Goal: Task Accomplishment & Management: Complete application form

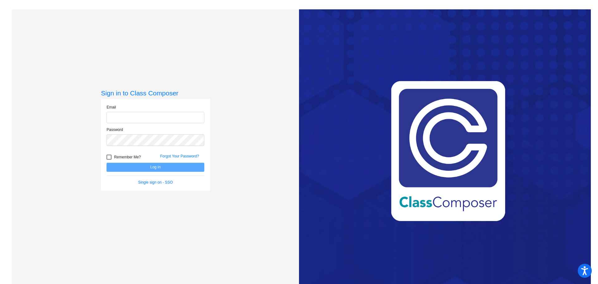
type input "[EMAIL_ADDRESS][DOMAIN_NAME]"
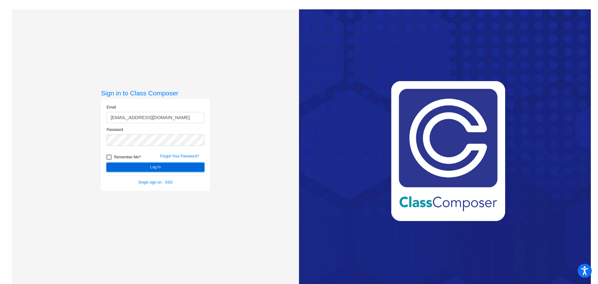
click at [182, 167] on button "Log In" at bounding box center [156, 167] width 98 height 9
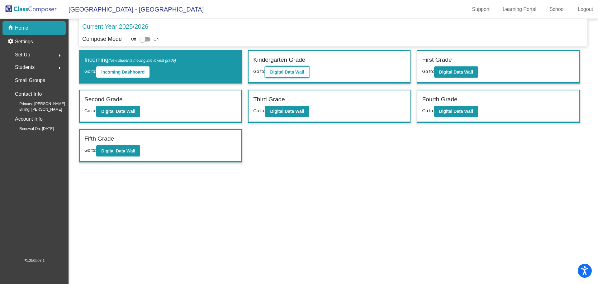
click at [301, 70] on b "Digital Data Wall" at bounding box center [287, 71] width 34 height 5
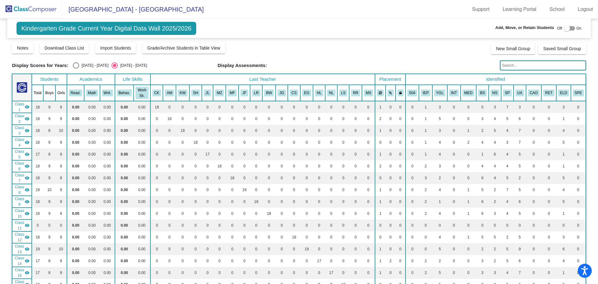
click at [566, 26] on div at bounding box center [567, 28] width 6 height 6
checkbox input "true"
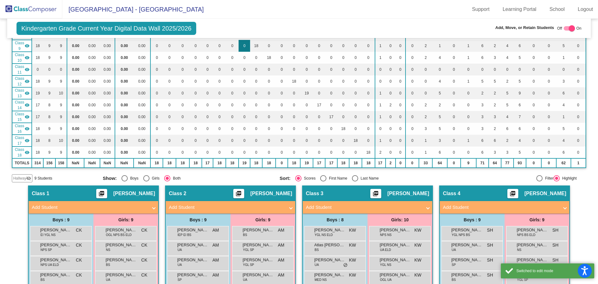
scroll to position [218, 0]
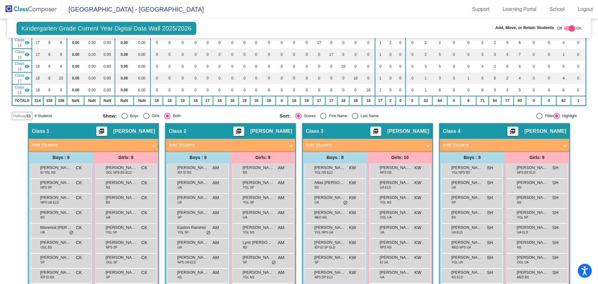
click at [230, 145] on mat-panel-title "Add Student" at bounding box center [227, 144] width 116 height 7
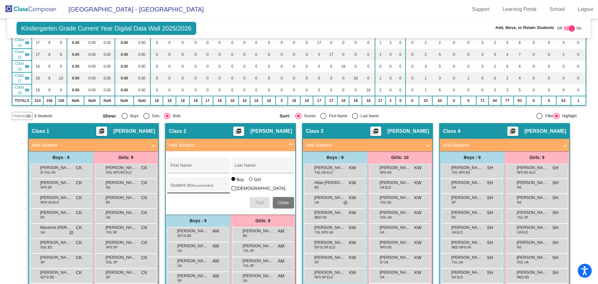
click at [198, 183] on div "Student Id (Recommended)" at bounding box center [198, 186] width 56 height 13
paste input "509460"
type input "509460"
click at [191, 168] on input "First Name" at bounding box center [198, 167] width 56 height 5
type input "Renee"
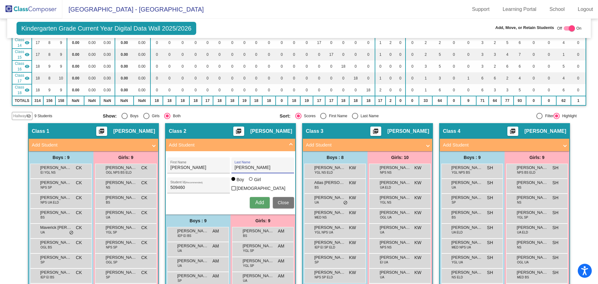
type input "Moyer"
click at [250, 181] on div at bounding box center [251, 179] width 4 height 4
click at [251, 182] on input "Girl" at bounding box center [251, 182] width 0 height 0
radio input "true"
click at [261, 202] on span "Add" at bounding box center [259, 202] width 9 height 5
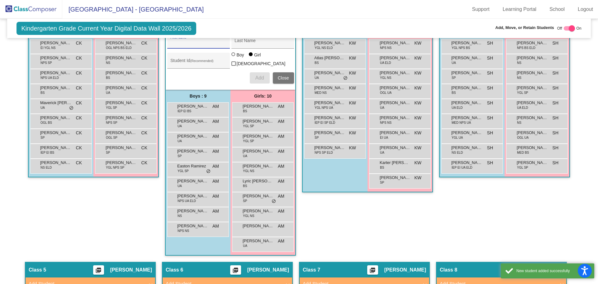
scroll to position [374, 0]
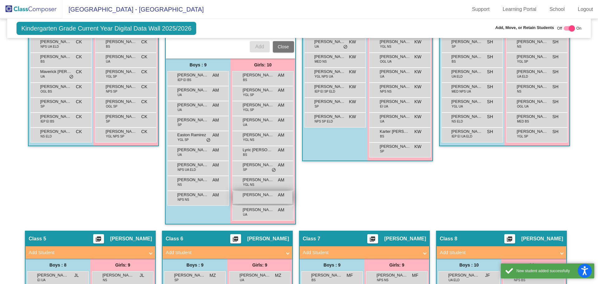
click at [252, 197] on div "Renee Moyer AM lock do_not_disturb_alt" at bounding box center [262, 197] width 59 height 13
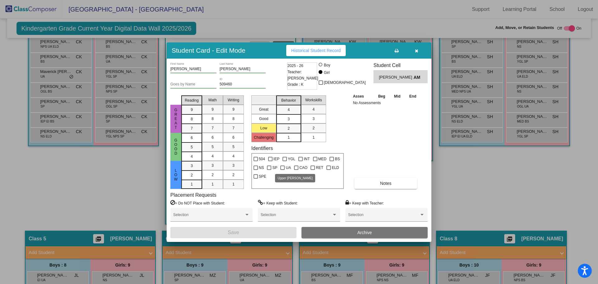
click at [284, 168] on div at bounding box center [282, 167] width 4 height 4
click at [283, 170] on input "UA" at bounding box center [282, 170] width 0 height 0
checkbox input "true"
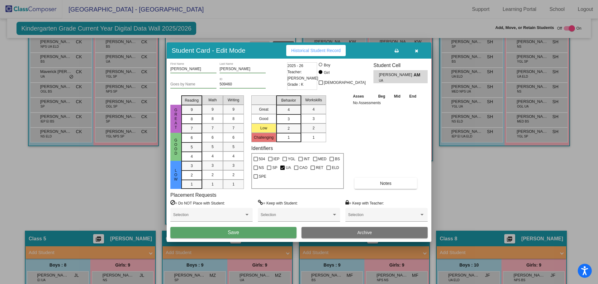
click at [214, 232] on button "Save" at bounding box center [233, 232] width 126 height 11
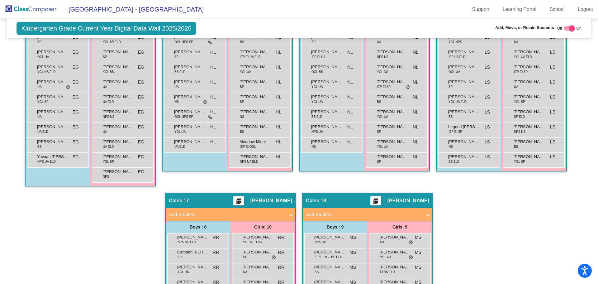
scroll to position [872, 0]
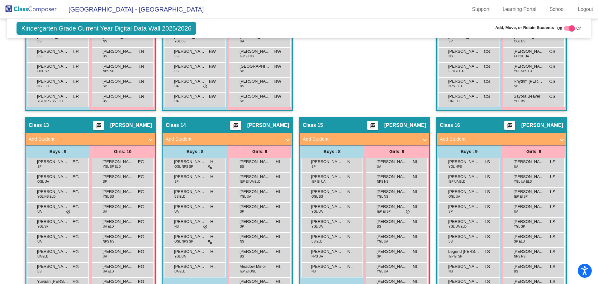
click at [473, 133] on mat-expansion-panel-header "Add Student" at bounding box center [502, 139] width 130 height 12
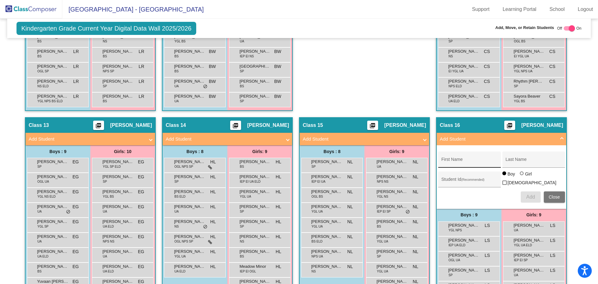
click at [459, 161] on input "First Name" at bounding box center [469, 161] width 56 height 5
type input "Adna"
type input "Abdi"
click at [465, 179] on input "Student Id (Recommended)" at bounding box center [469, 181] width 56 height 5
paste input "509360"
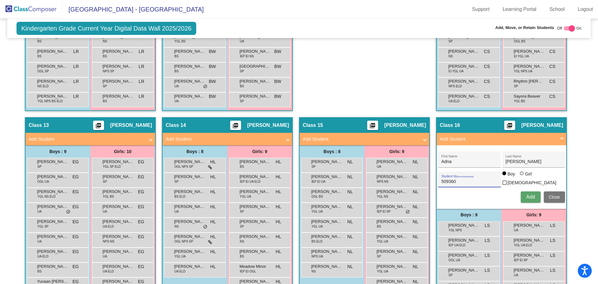
type input "509360"
click at [525, 177] on div "Girl" at bounding box center [528, 174] width 7 height 6
click at [522, 177] on input "Girl" at bounding box center [522, 176] width 0 height 0
radio input "true"
click at [535, 193] on button "Add" at bounding box center [531, 196] width 20 height 11
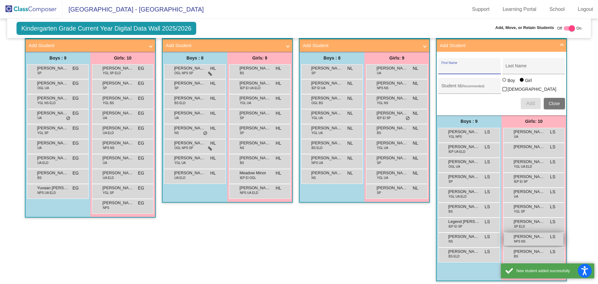
scroll to position [997, 0]
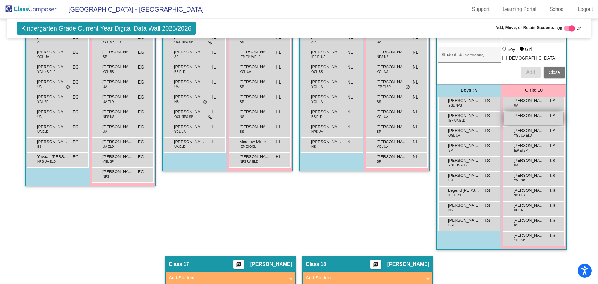
click at [521, 117] on div "Adna Abdi LS lock do_not_disturb_alt" at bounding box center [533, 118] width 59 height 13
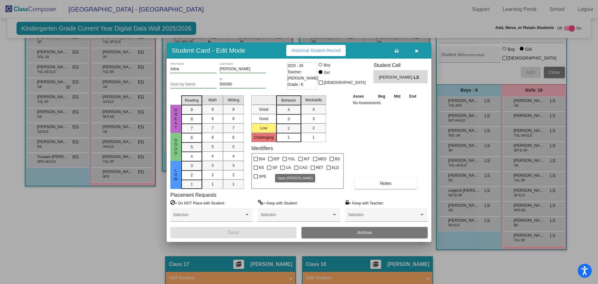
click at [287, 167] on span "UA" at bounding box center [288, 167] width 5 height 7
click at [283, 170] on input "UA" at bounding box center [282, 170] width 0 height 0
checkbox input "true"
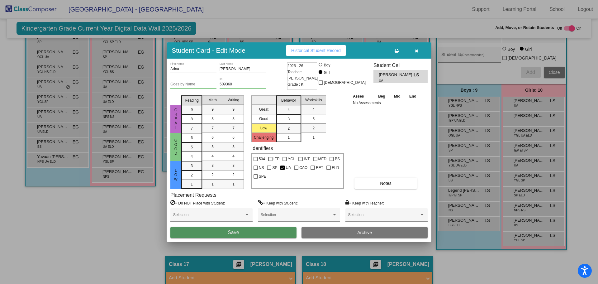
click at [260, 228] on button "Save" at bounding box center [233, 232] width 126 height 11
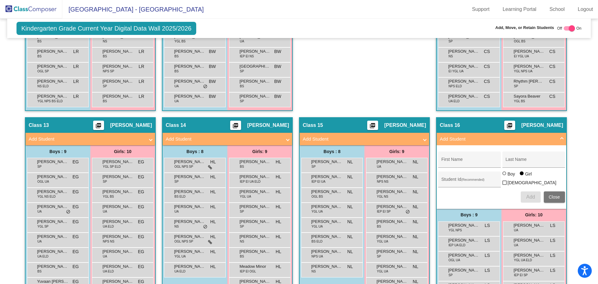
scroll to position [903, 0]
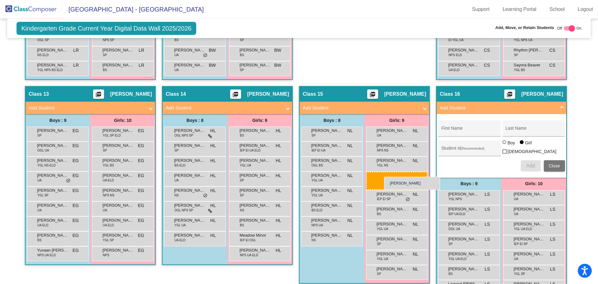
drag, startPoint x: 115, startPoint y: 179, endPoint x: 378, endPoint y: 175, distance: 263.6
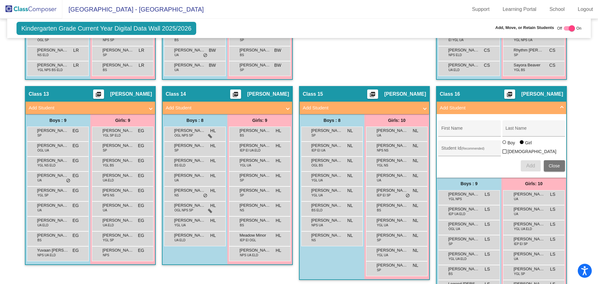
click at [321, 104] on mat-panel-title "Add Student" at bounding box center [361, 107] width 116 height 7
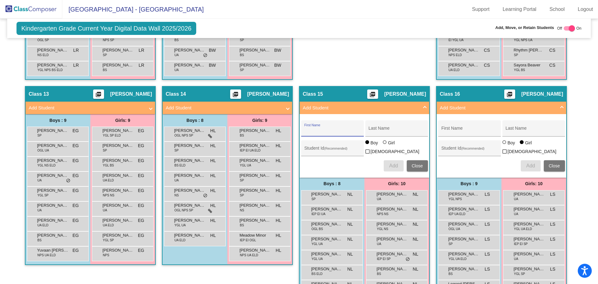
click at [318, 128] on input "First Name" at bounding box center [332, 130] width 56 height 5
type input "Avery"
type input "Natale"
click at [318, 149] on input "Student Id (Recommended)" at bounding box center [332, 150] width 56 height 5
paste input "509488"
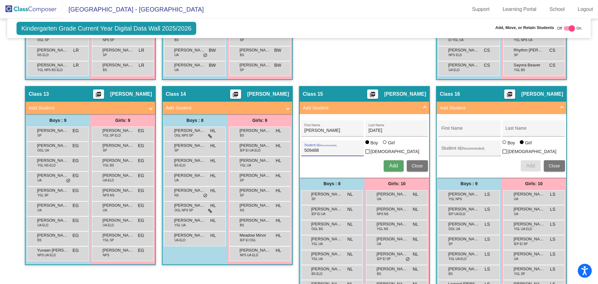
type input "509488"
click at [389, 163] on span "Add" at bounding box center [393, 165] width 9 height 5
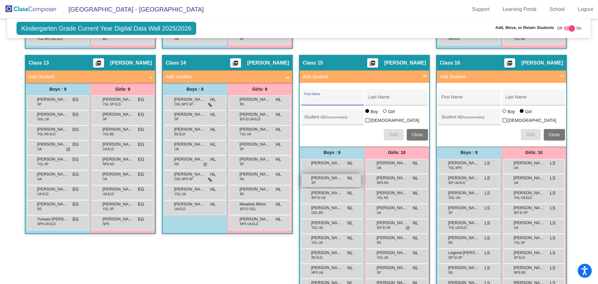
scroll to position [966, 0]
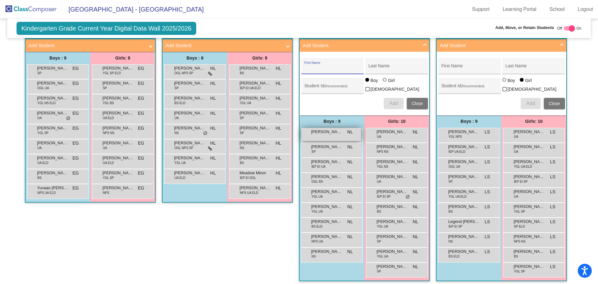
click at [316, 134] on div "Avery Natale NL lock do_not_disturb_alt" at bounding box center [331, 134] width 59 height 13
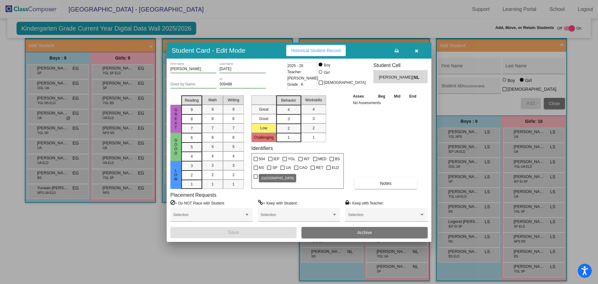
click at [270, 168] on div at bounding box center [269, 167] width 4 height 4
click at [269, 170] on input "SP" at bounding box center [269, 170] width 0 height 0
checkbox input "true"
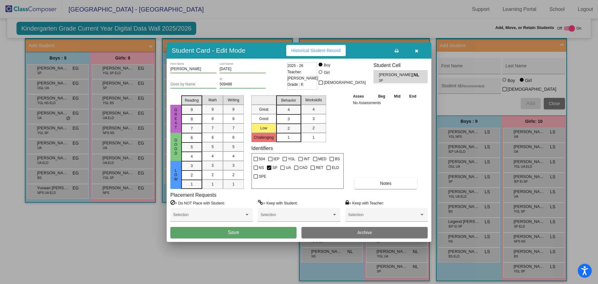
click at [217, 229] on button "Save" at bounding box center [233, 232] width 126 height 11
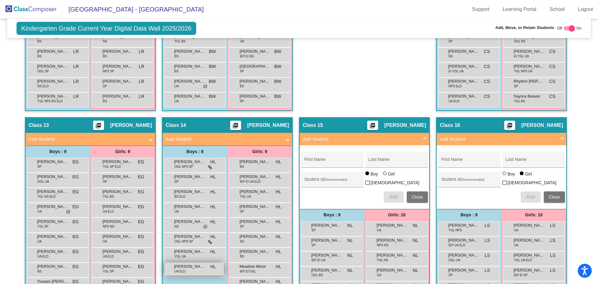
scroll to position [903, 0]
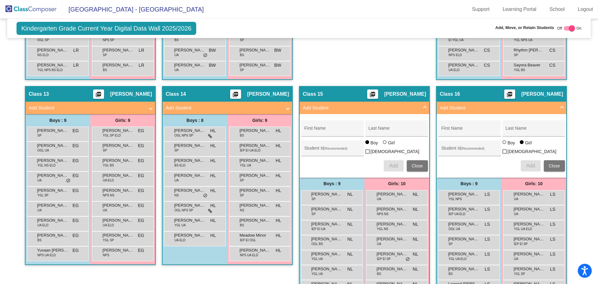
click at [177, 106] on mat-panel-title "Add Student" at bounding box center [224, 107] width 116 height 7
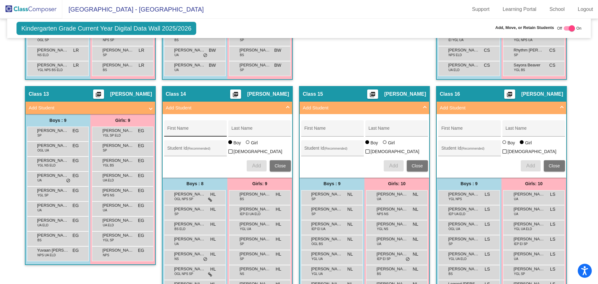
click at [182, 126] on div "First Name" at bounding box center [195, 130] width 56 height 13
click at [215, 148] on input "Student Id (Recommended)" at bounding box center [195, 150] width 56 height 5
paste input "509471"
type input "509471"
click at [205, 124] on div "First Name" at bounding box center [195, 130] width 56 height 13
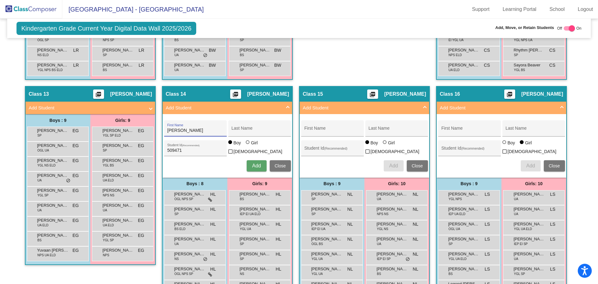
type input "Sebastian"
type input "Lower"
click at [253, 165] on span "Add" at bounding box center [256, 165] width 9 height 5
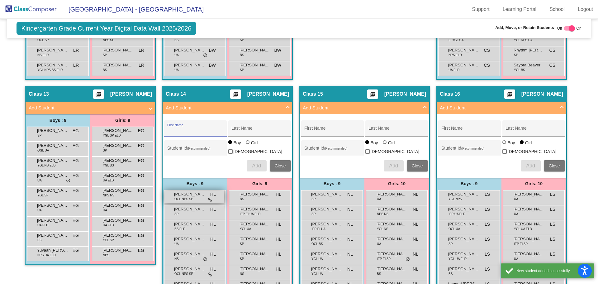
scroll to position [966, 0]
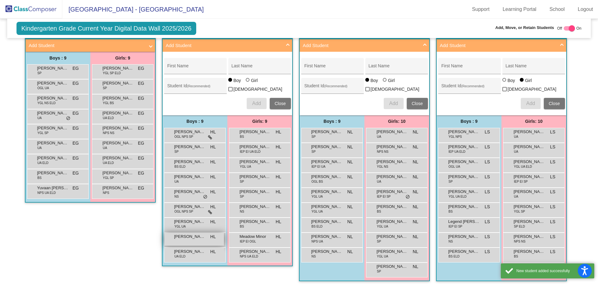
click at [197, 233] on span "Sebastian Lower" at bounding box center [189, 236] width 31 height 6
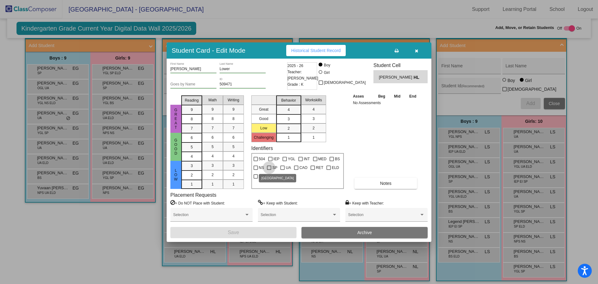
click at [268, 169] on div at bounding box center [269, 167] width 4 height 4
click at [269, 170] on input "SP" at bounding box center [269, 170] width 0 height 0
checkbox input "true"
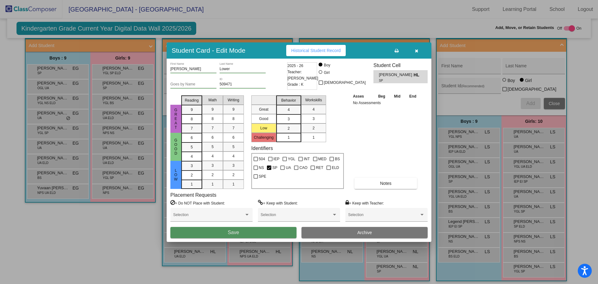
click at [259, 229] on button "Save" at bounding box center [233, 232] width 126 height 11
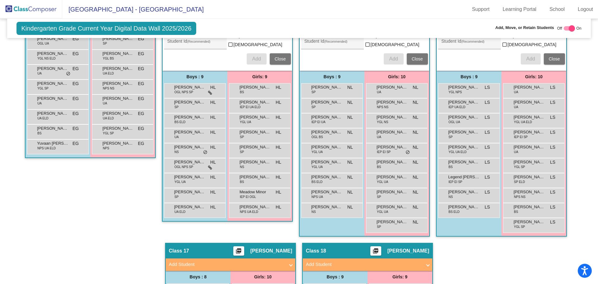
scroll to position [1166, 0]
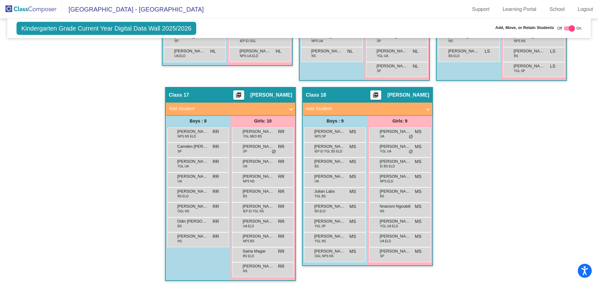
click at [187, 105] on mat-panel-title "Add Student" at bounding box center [227, 108] width 116 height 7
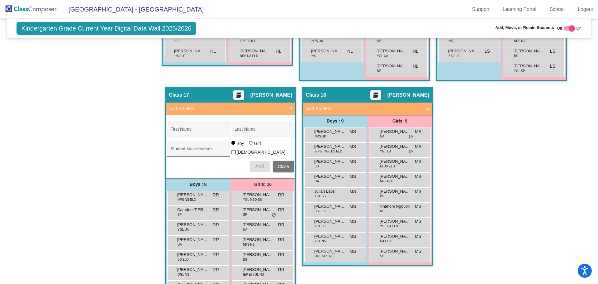
click at [188, 149] on input "Student Id (Recommended)" at bounding box center [198, 151] width 56 height 5
paste input "509490"
type input "509490"
click at [184, 129] on input "First Name" at bounding box center [198, 131] width 56 height 5
type input "M"
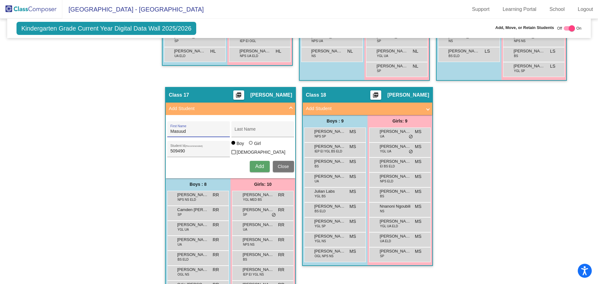
type input "Masuud"
type input "Mohamed"
click at [258, 164] on span "Add" at bounding box center [259, 166] width 9 height 5
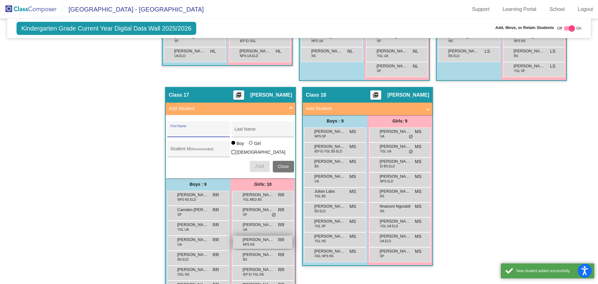
scroll to position [1228, 0]
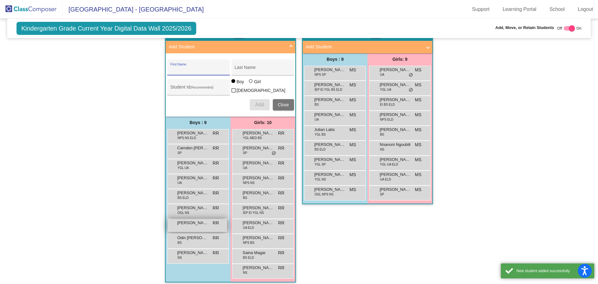
click at [188, 220] on span "Masuud Mohamed" at bounding box center [192, 223] width 31 height 6
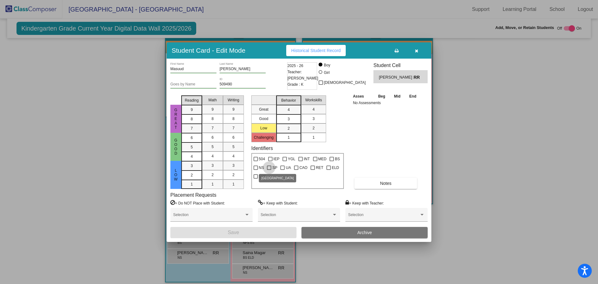
click at [272, 167] on label "SP" at bounding box center [272, 167] width 10 height 7
click at [269, 170] on input "SP" at bounding box center [269, 170] width 0 height 0
checkbox input "true"
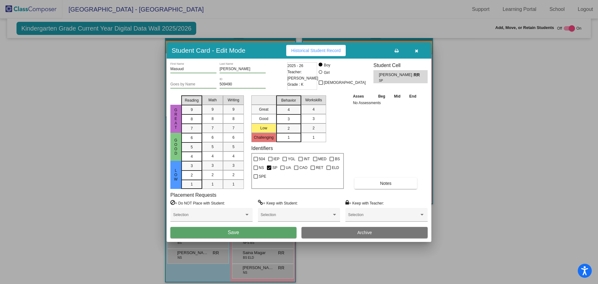
click at [269, 230] on button "Save" at bounding box center [233, 232] width 126 height 11
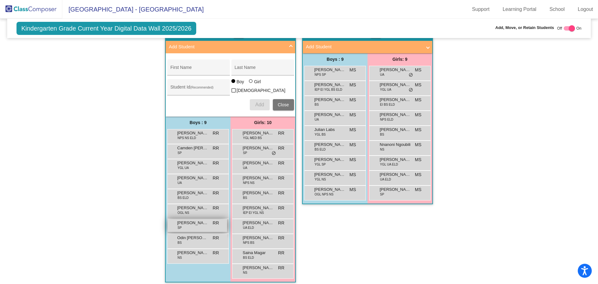
click at [191, 220] on span "Masuud Mohamed" at bounding box center [192, 223] width 31 height 6
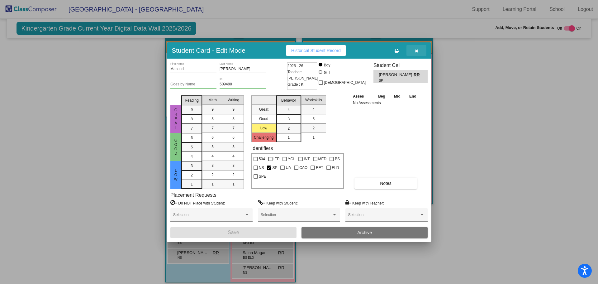
click at [417, 49] on icon "button" at bounding box center [416, 51] width 3 height 4
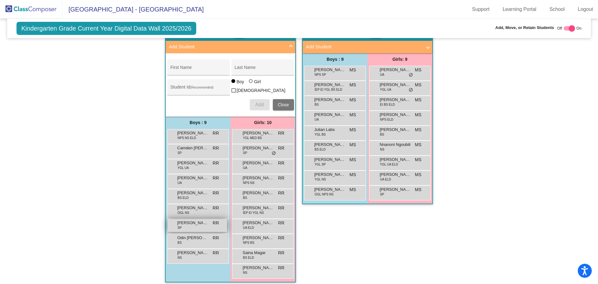
click at [185, 220] on span "Masuud Mohamed" at bounding box center [192, 223] width 31 height 6
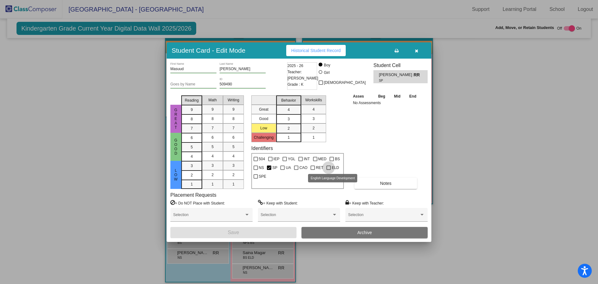
click at [328, 167] on div at bounding box center [328, 167] width 4 height 4
click at [328, 170] on input "ELD" at bounding box center [328, 170] width 0 height 0
checkbox input "true"
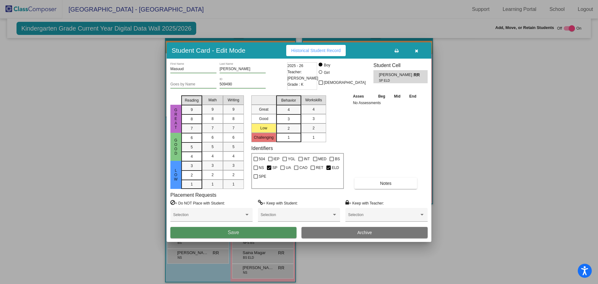
click at [248, 235] on button "Save" at bounding box center [233, 232] width 126 height 11
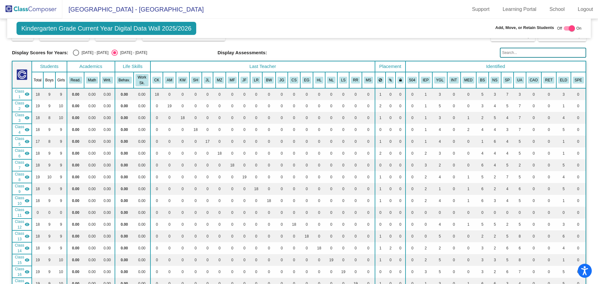
scroll to position [0, 0]
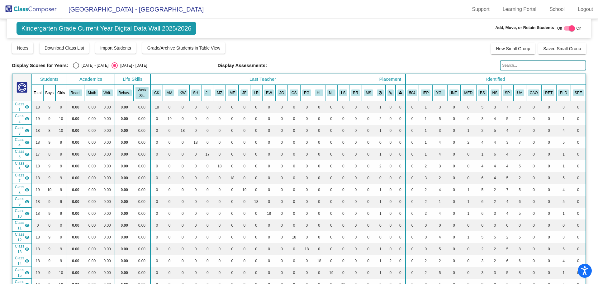
click at [521, 65] on input "text" at bounding box center [543, 65] width 86 height 10
drag, startPoint x: 522, startPoint y: 65, endPoint x: 463, endPoint y: 62, distance: 59.0
click at [467, 62] on div "Display Scores for Years: 2024 - 2025 2025 - 2026 Display Assessments: leo" at bounding box center [299, 65] width 574 height 10
drag, startPoint x: 460, startPoint y: 208, endPoint x: 491, endPoint y: 25, distance: 185.2
drag, startPoint x: 531, startPoint y: 68, endPoint x: 456, endPoint y: 62, distance: 75.6
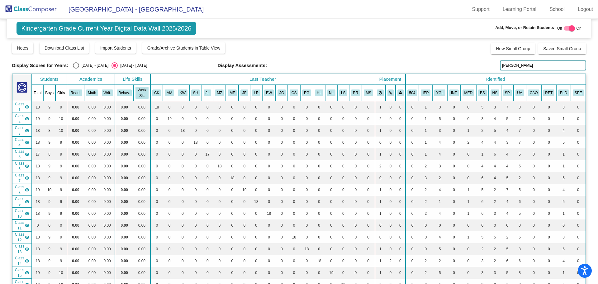
click at [459, 62] on div "Display Scores for Years: 2024 - 2025 2025 - 2026 Display Assessments: vasquez" at bounding box center [299, 65] width 574 height 10
type input "elazaz"
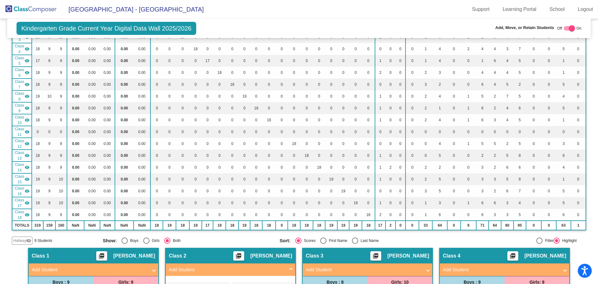
click at [27, 240] on mat-icon "visibility_off" at bounding box center [28, 240] width 5 height 5
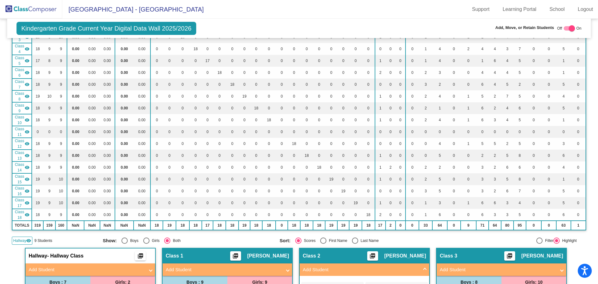
scroll to position [218, 0]
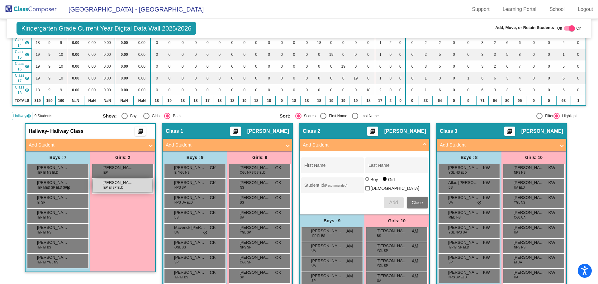
click at [100, 190] on div "Sabrine Elazaz IEP EI SP ELD lock do_not_disturb_alt" at bounding box center [122, 185] width 59 height 13
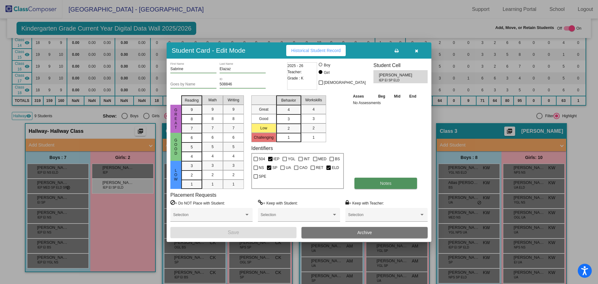
click at [378, 178] on button "Notes" at bounding box center [385, 183] width 63 height 11
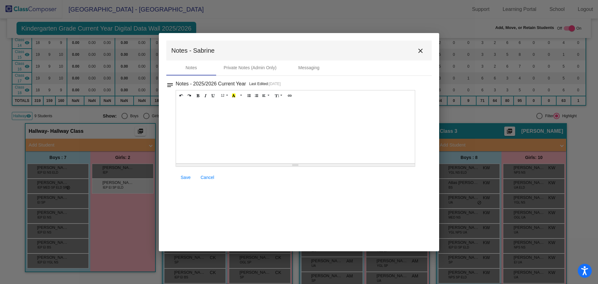
click at [307, 143] on div at bounding box center [295, 132] width 239 height 62
click at [186, 175] on span "Save" at bounding box center [186, 177] width 10 height 5
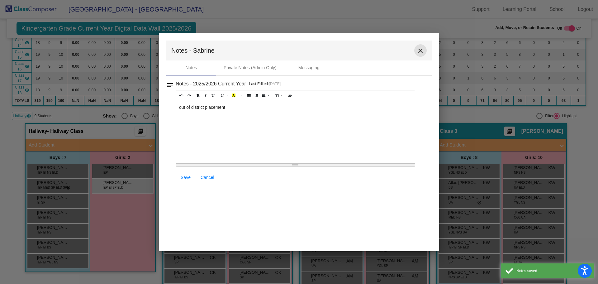
click at [422, 51] on mat-icon "close" at bounding box center [420, 50] width 7 height 7
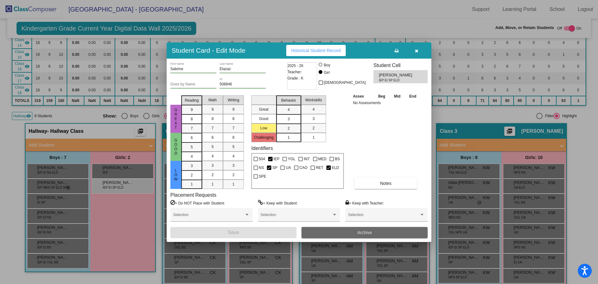
click at [406, 231] on button "Archive" at bounding box center [365, 232] width 126 height 11
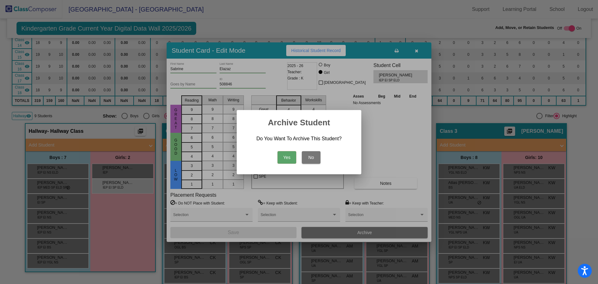
click at [282, 153] on button "Yes" at bounding box center [287, 157] width 19 height 12
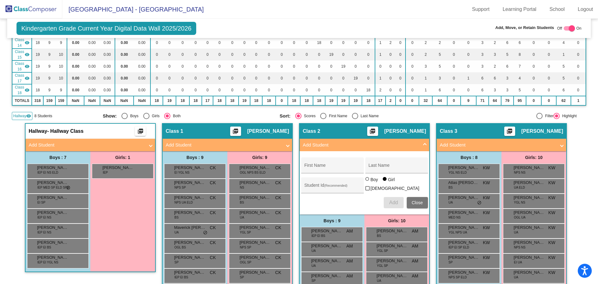
scroll to position [0, 0]
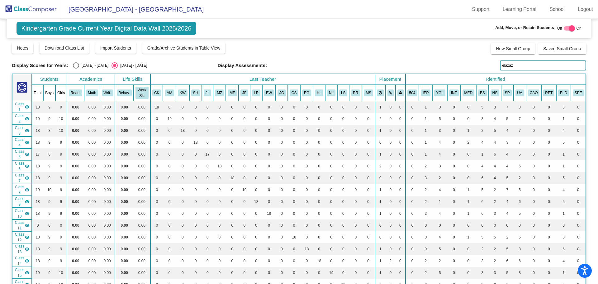
drag, startPoint x: 517, startPoint y: 68, endPoint x: 474, endPoint y: 65, distance: 42.7
click at [474, 65] on div "Display Scores for Years: 2024 - 2025 2025 - 2026 Display Assessments: elazaz" at bounding box center [299, 65] width 574 height 10
type input "gourdet"
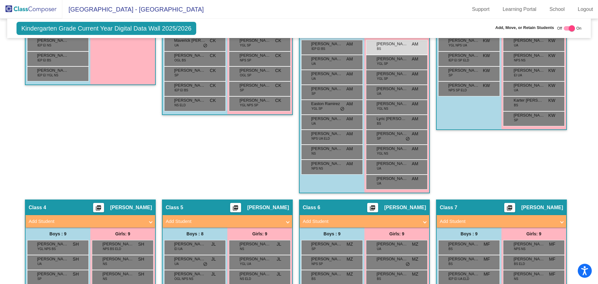
scroll to position [343, 0]
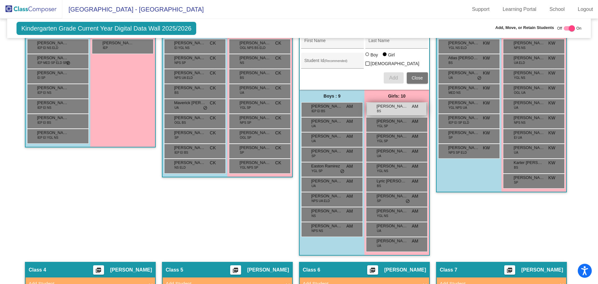
click at [402, 109] on div "Adelin Gourdet BS AM lock do_not_disturb_alt" at bounding box center [396, 108] width 59 height 13
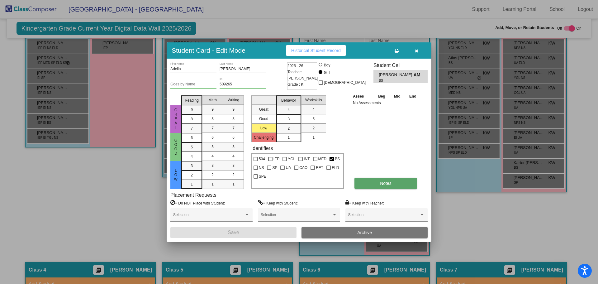
click at [365, 183] on button "Notes" at bounding box center [385, 183] width 63 height 11
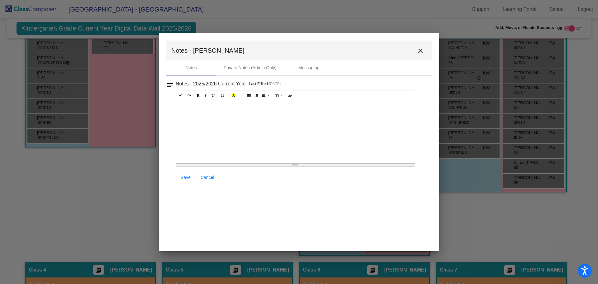
click at [214, 144] on div at bounding box center [295, 132] width 239 height 62
click at [183, 177] on span "Save" at bounding box center [186, 177] width 10 height 5
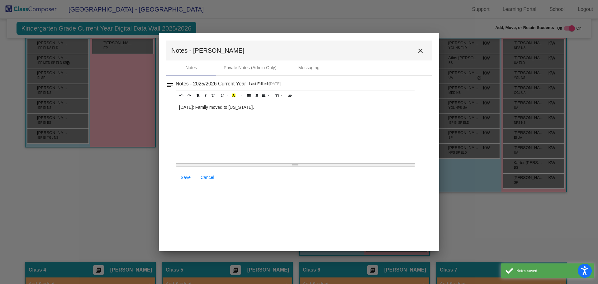
click at [423, 57] on mat-toolbar "Notes - Adelin close" at bounding box center [298, 50] width 265 height 20
click at [422, 53] on mat-icon "close" at bounding box center [420, 50] width 7 height 7
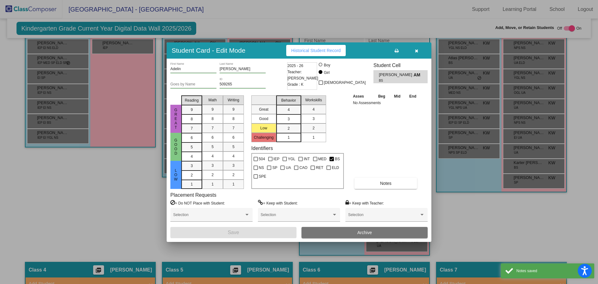
click at [381, 231] on button "Archive" at bounding box center [365, 232] width 126 height 11
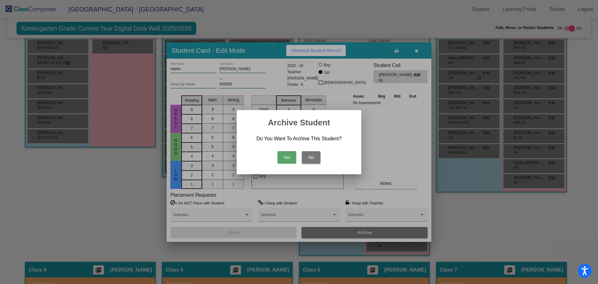
click at [287, 153] on button "Yes" at bounding box center [287, 157] width 19 height 12
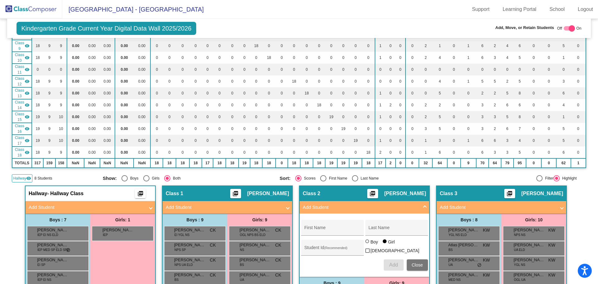
scroll to position [0, 0]
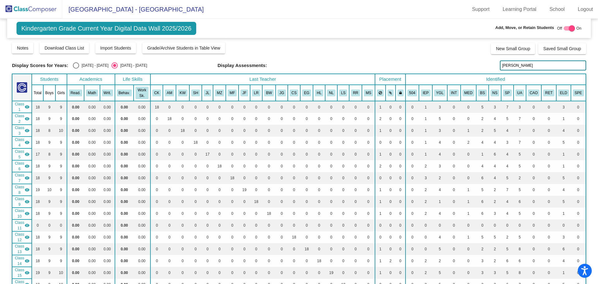
drag, startPoint x: 512, startPoint y: 64, endPoint x: 433, endPoint y: 61, distance: 79.2
click at [438, 63] on div "Display Scores for Years: 2024 - 2025 2025 - 2026 Display Assessments: gourdet" at bounding box center [299, 65] width 574 height 10
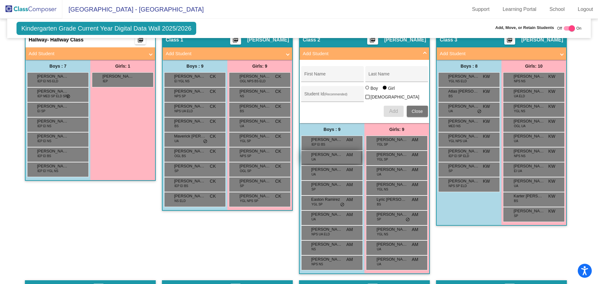
scroll to position [340, 0]
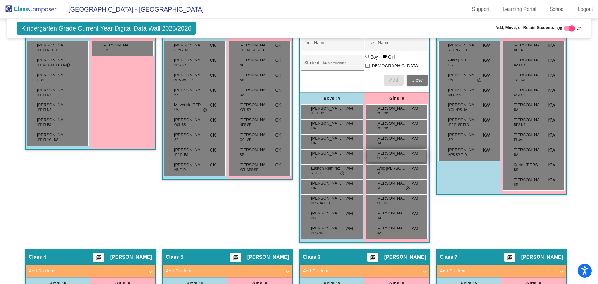
click at [386, 153] on span "[PERSON_NAME]" at bounding box center [392, 153] width 31 height 6
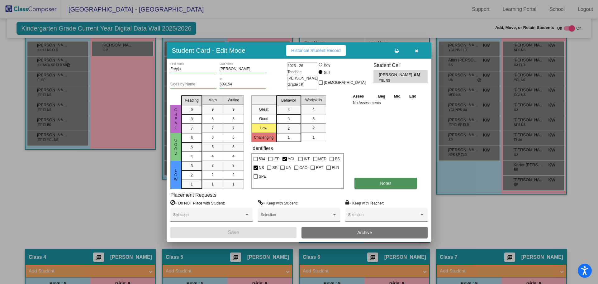
click at [376, 183] on button "Notes" at bounding box center [385, 183] width 63 height 11
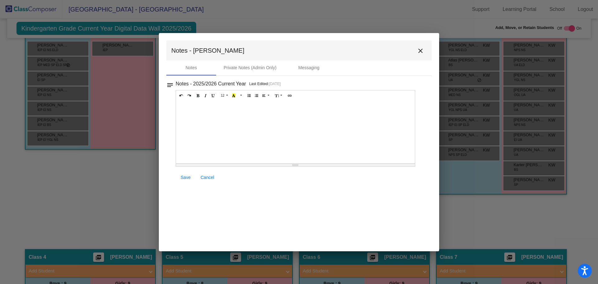
click at [262, 139] on div at bounding box center [295, 132] width 239 height 62
drag, startPoint x: 249, startPoint y: 107, endPoint x: 211, endPoint y: 105, distance: 38.0
click at [211, 105] on div "Parent is waiting a year to send." at bounding box center [295, 132] width 239 height 62
click at [180, 107] on div "Parent is waiting to send in 26-27 school year." at bounding box center [295, 132] width 239 height 62
click at [192, 176] on link "Save" at bounding box center [186, 177] width 20 height 11
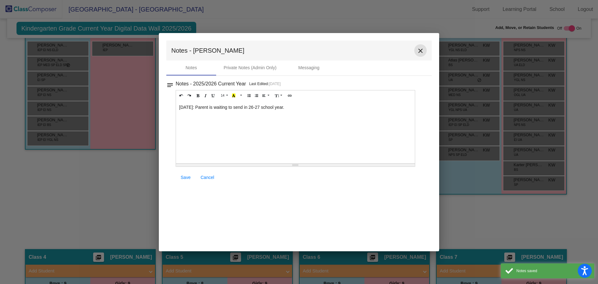
click at [423, 50] on mat-icon "close" at bounding box center [420, 50] width 7 height 7
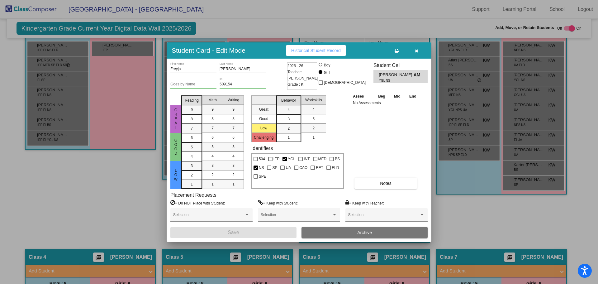
click at [336, 230] on button "Archive" at bounding box center [365, 232] width 126 height 11
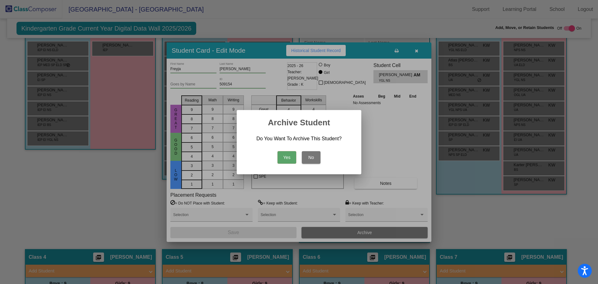
click at [288, 155] on button "Yes" at bounding box center [287, 157] width 19 height 12
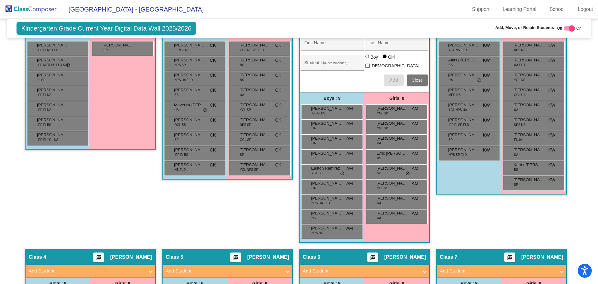
click at [199, 209] on div "Class 1 picture_as_pdf Christopher Kummerer Add Student First Name Last Name St…" at bounding box center [227, 125] width 131 height 248
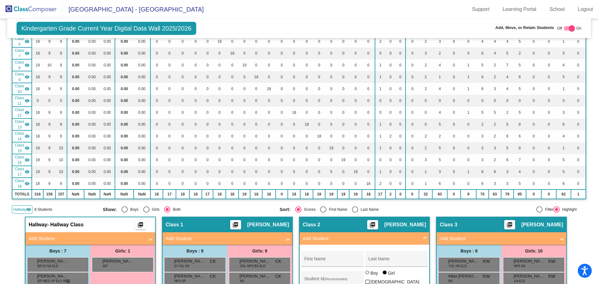
scroll to position [0, 0]
